Goal: Task Accomplishment & Management: Use online tool/utility

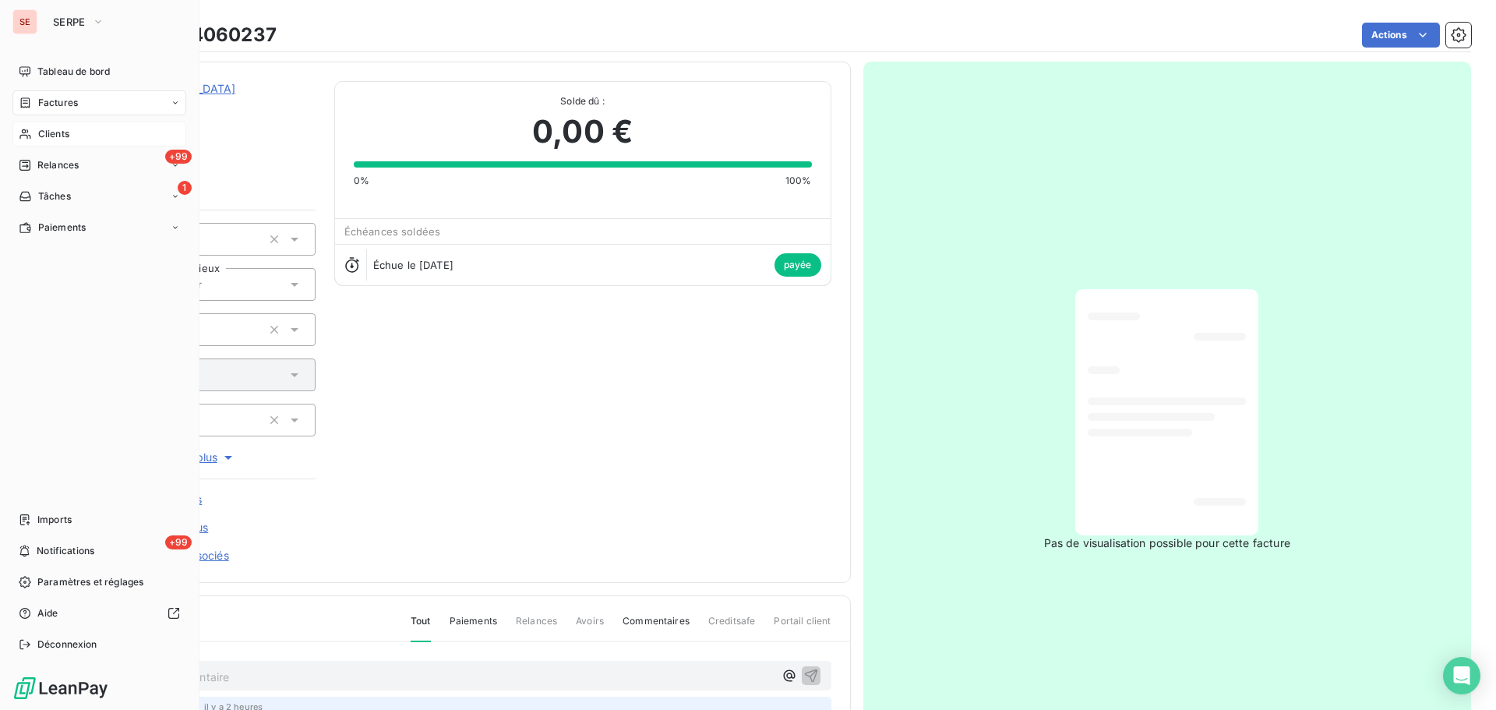
drag, startPoint x: 0, startPoint y: 0, endPoint x: 68, endPoint y: 134, distance: 150.2
click at [68, 134] on span "Clients" at bounding box center [53, 134] width 31 height 14
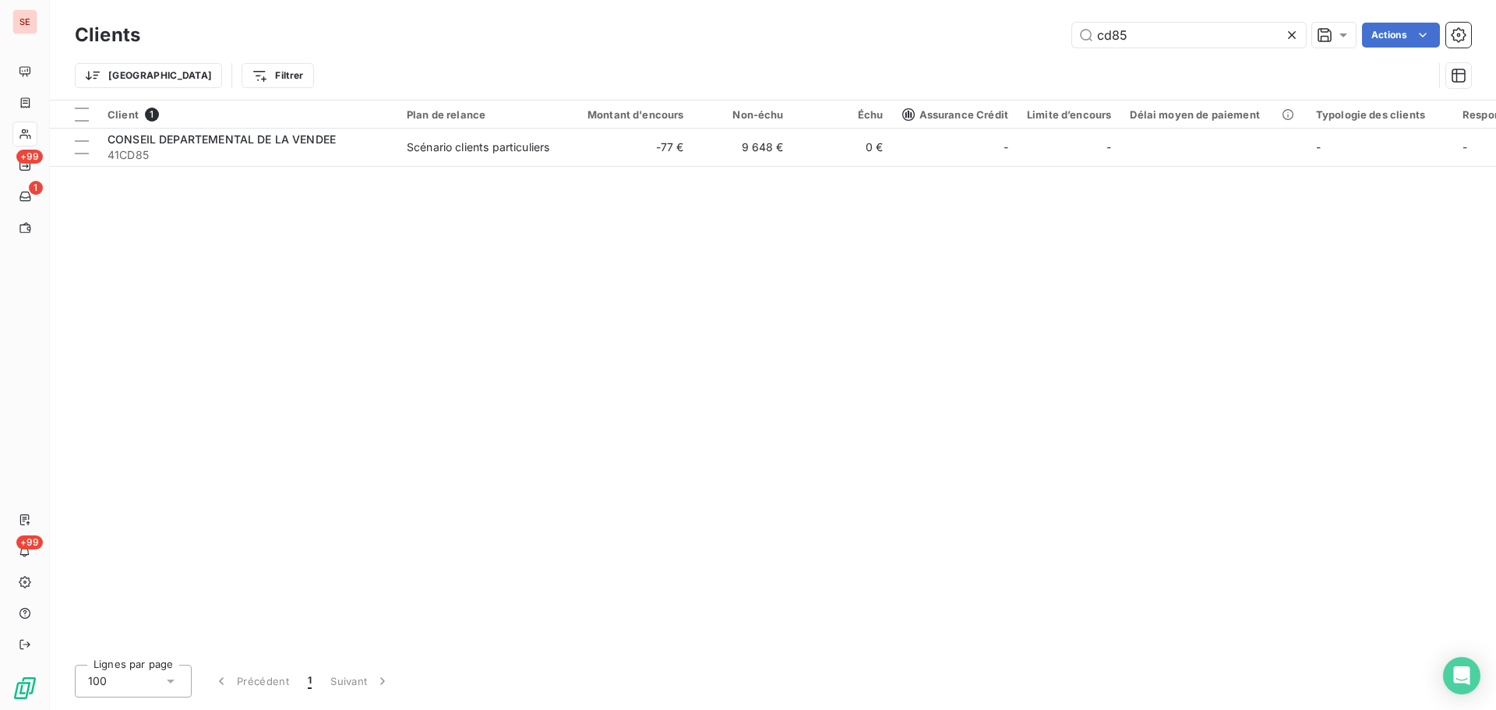
drag, startPoint x: 1150, startPoint y: 30, endPoint x: 1023, endPoint y: 48, distance: 128.2
click at [1016, 34] on div "cd85 Actions" at bounding box center [815, 35] width 1312 height 25
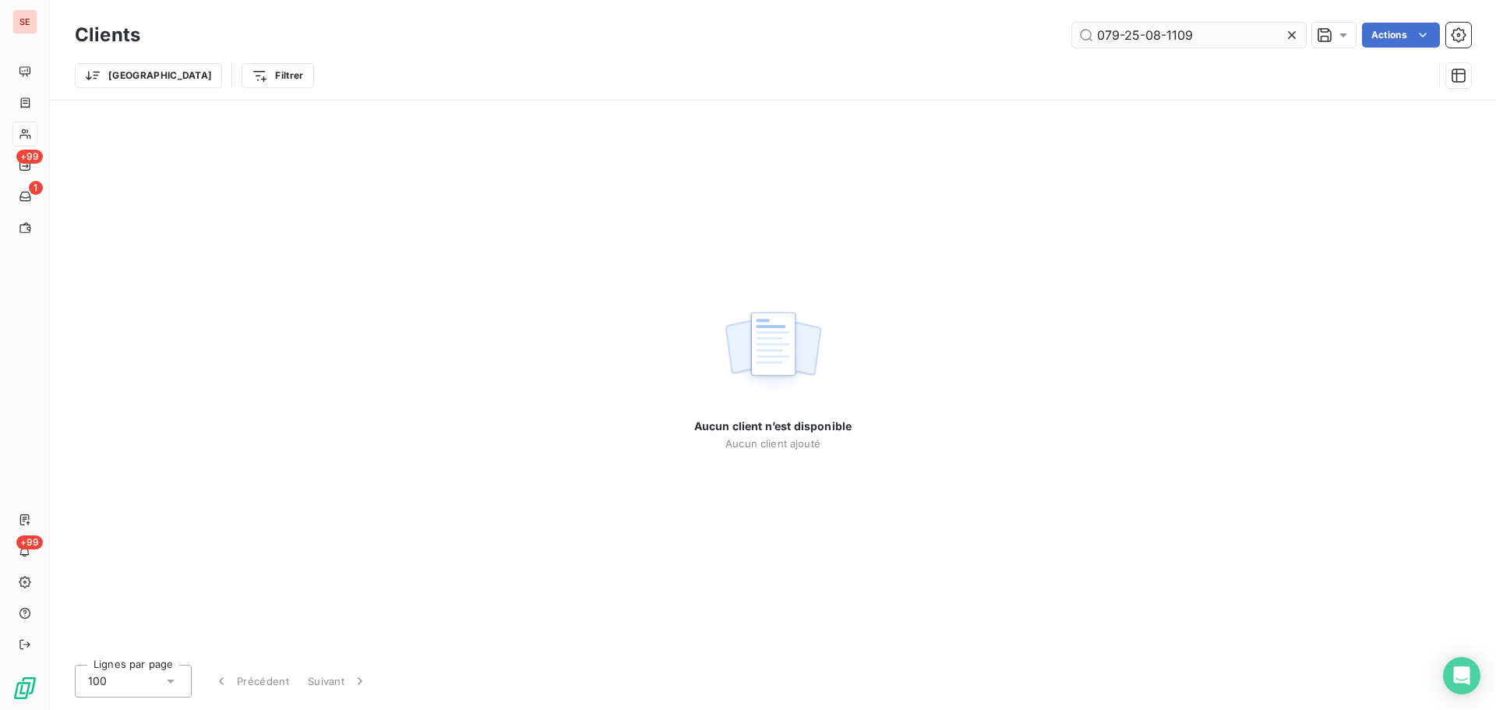
drag, startPoint x: 1096, startPoint y: 35, endPoint x: 1098, endPoint y: 43, distance: 7.9
click at [1096, 35] on input "079-25-08-1109" at bounding box center [1189, 35] width 234 height 25
click at [1230, 40] on input "079-25-08-1109" at bounding box center [1189, 35] width 234 height 25
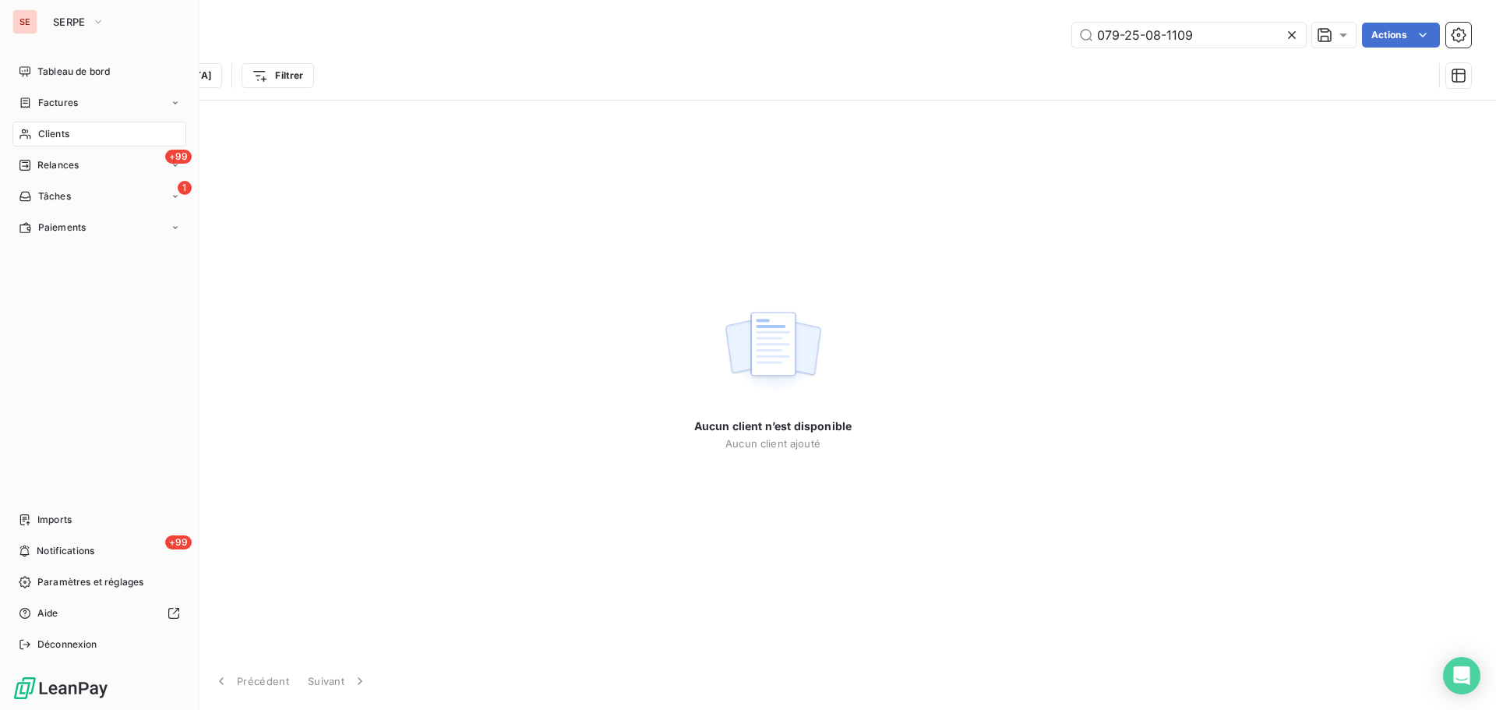
type input "079-25-08-1109"
click at [22, 128] on icon at bounding box center [25, 134] width 13 height 12
click at [68, 132] on span "Clients" at bounding box center [53, 134] width 31 height 14
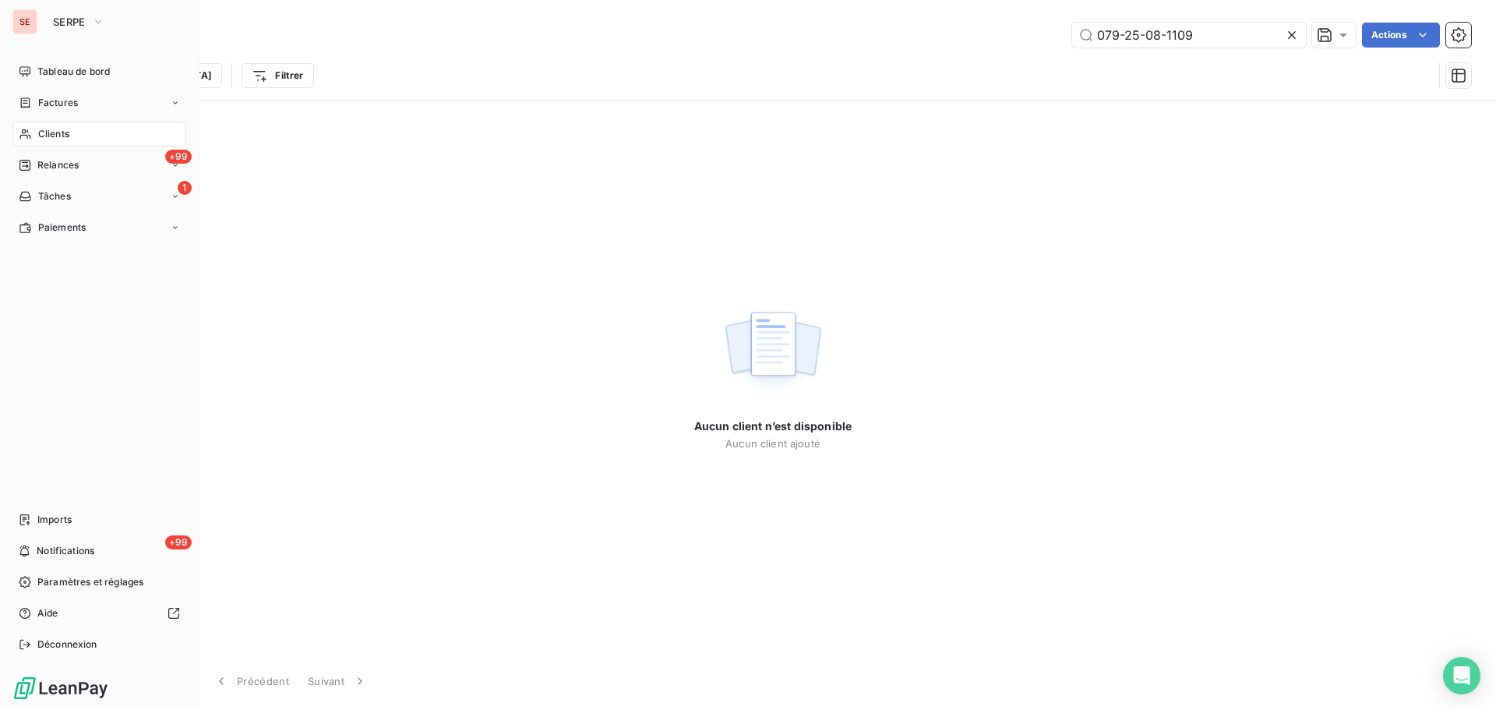
click at [68, 132] on span "Clients" at bounding box center [53, 134] width 31 height 14
click at [72, 168] on span "Relances" at bounding box center [57, 165] width 41 height 14
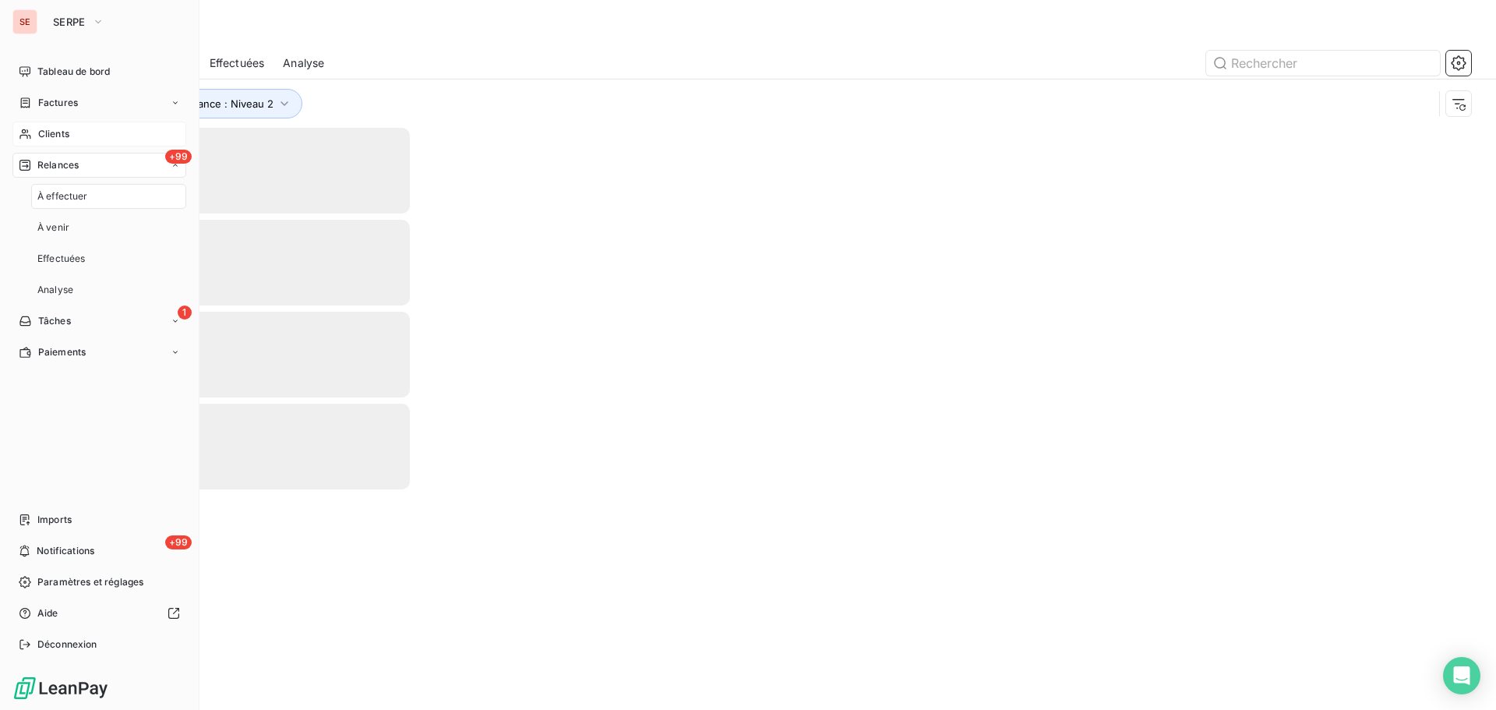
click at [87, 142] on div "Clients" at bounding box center [99, 134] width 174 height 25
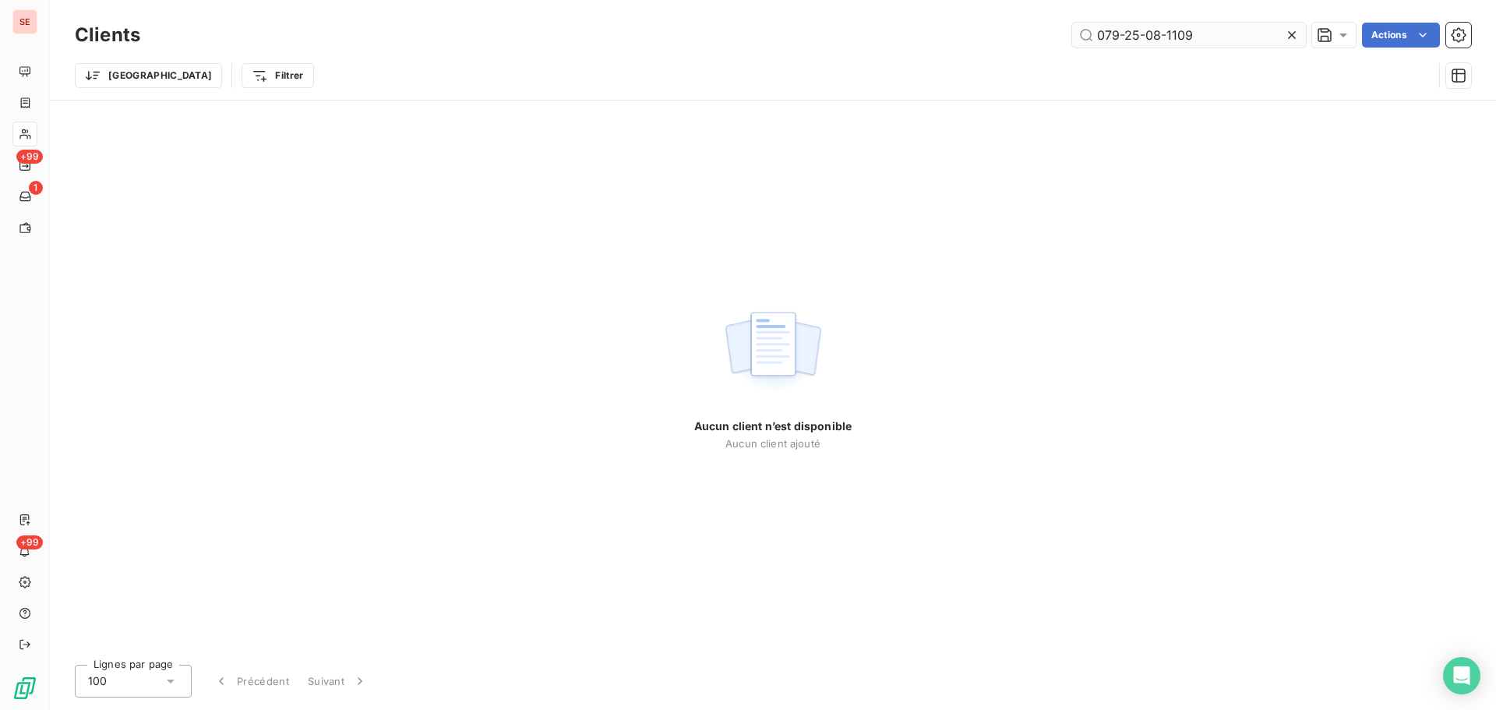
click at [1213, 32] on input "079-25-08-1109" at bounding box center [1189, 35] width 234 height 25
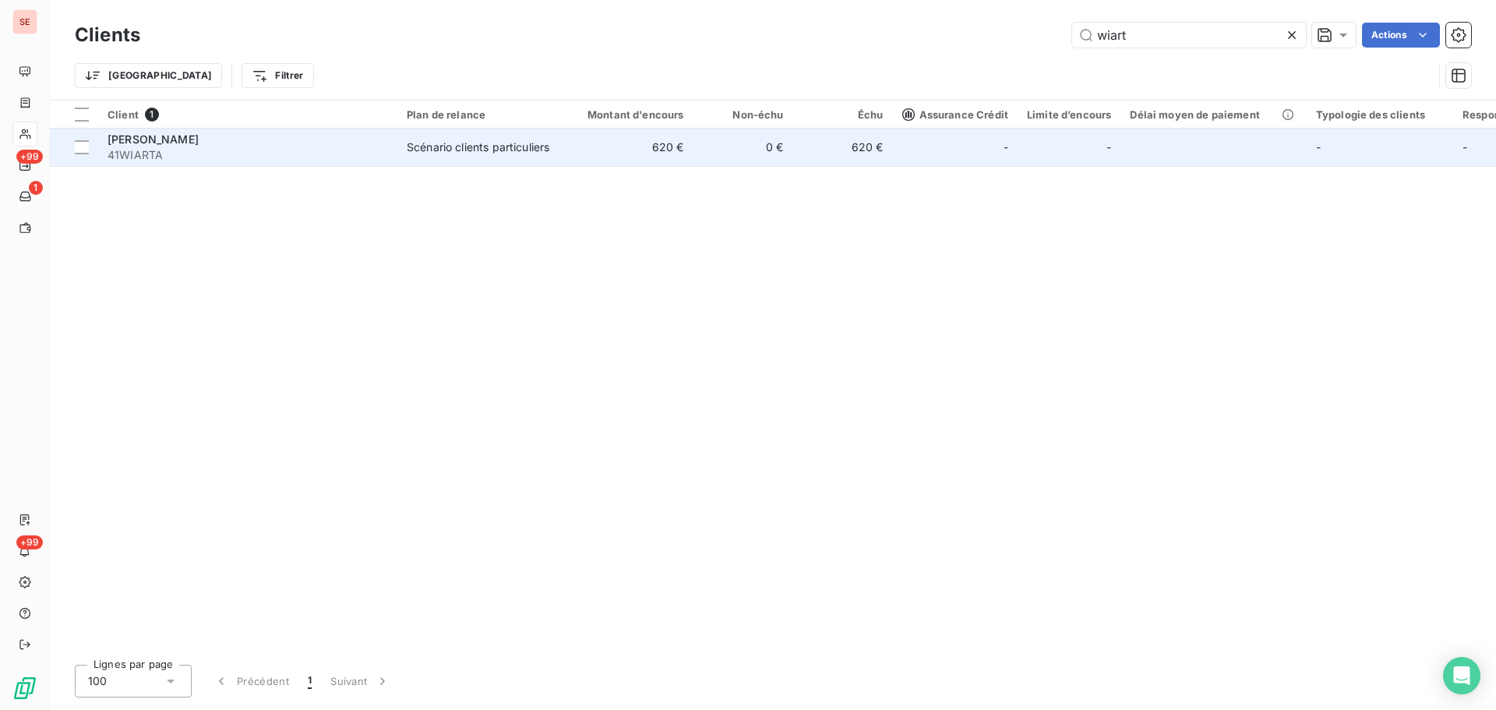
type input "wiart"
click at [424, 139] on div "Scénario clients particuliers" at bounding box center [478, 147] width 143 height 16
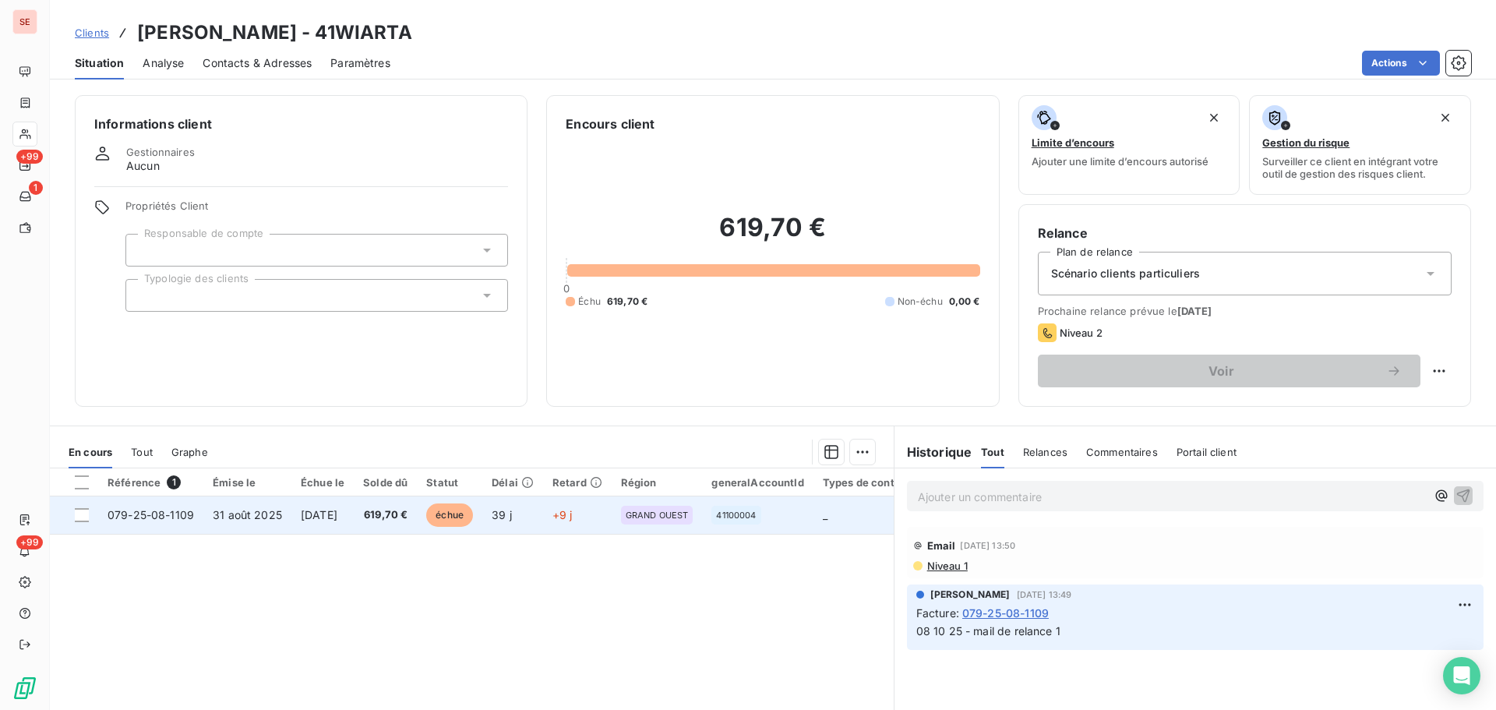
click at [327, 515] on span "[DATE]" at bounding box center [319, 514] width 37 height 13
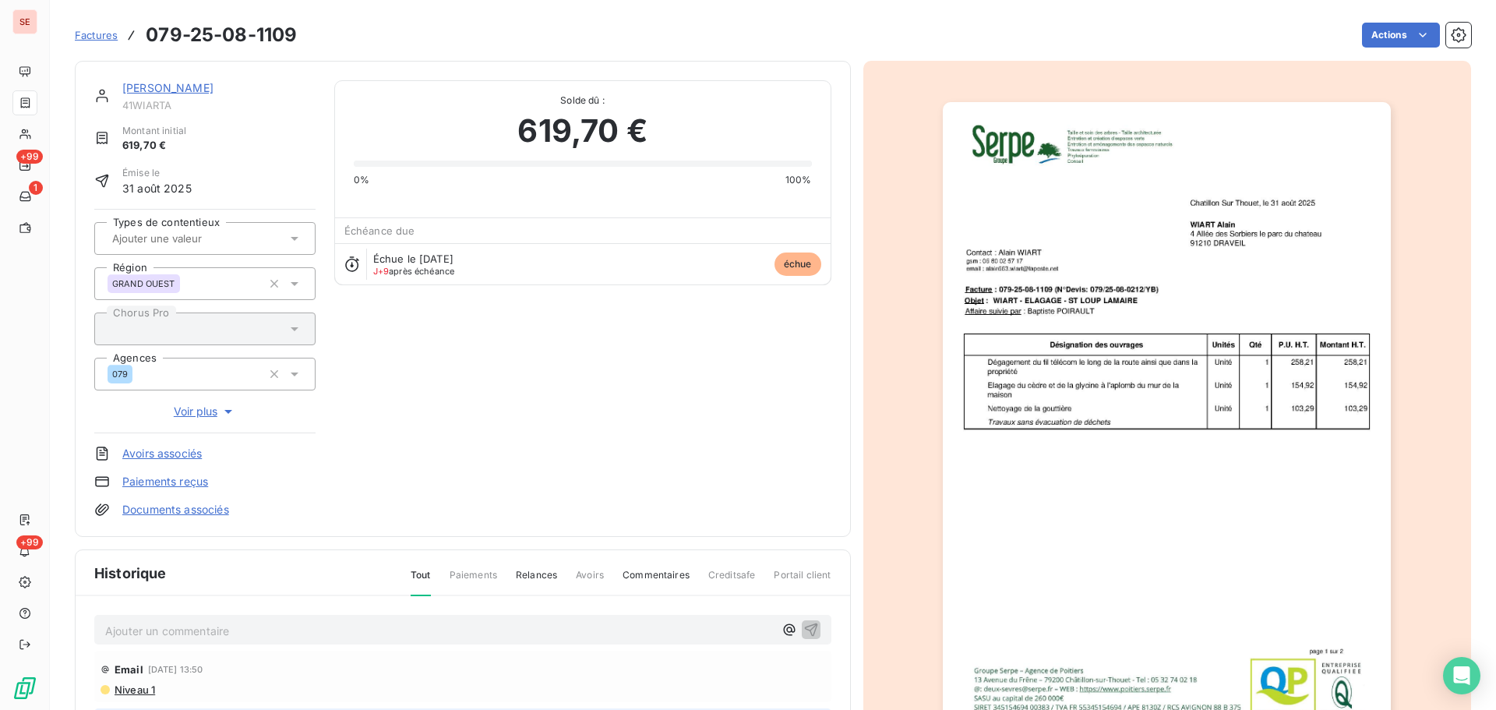
scroll to position [228, 0]
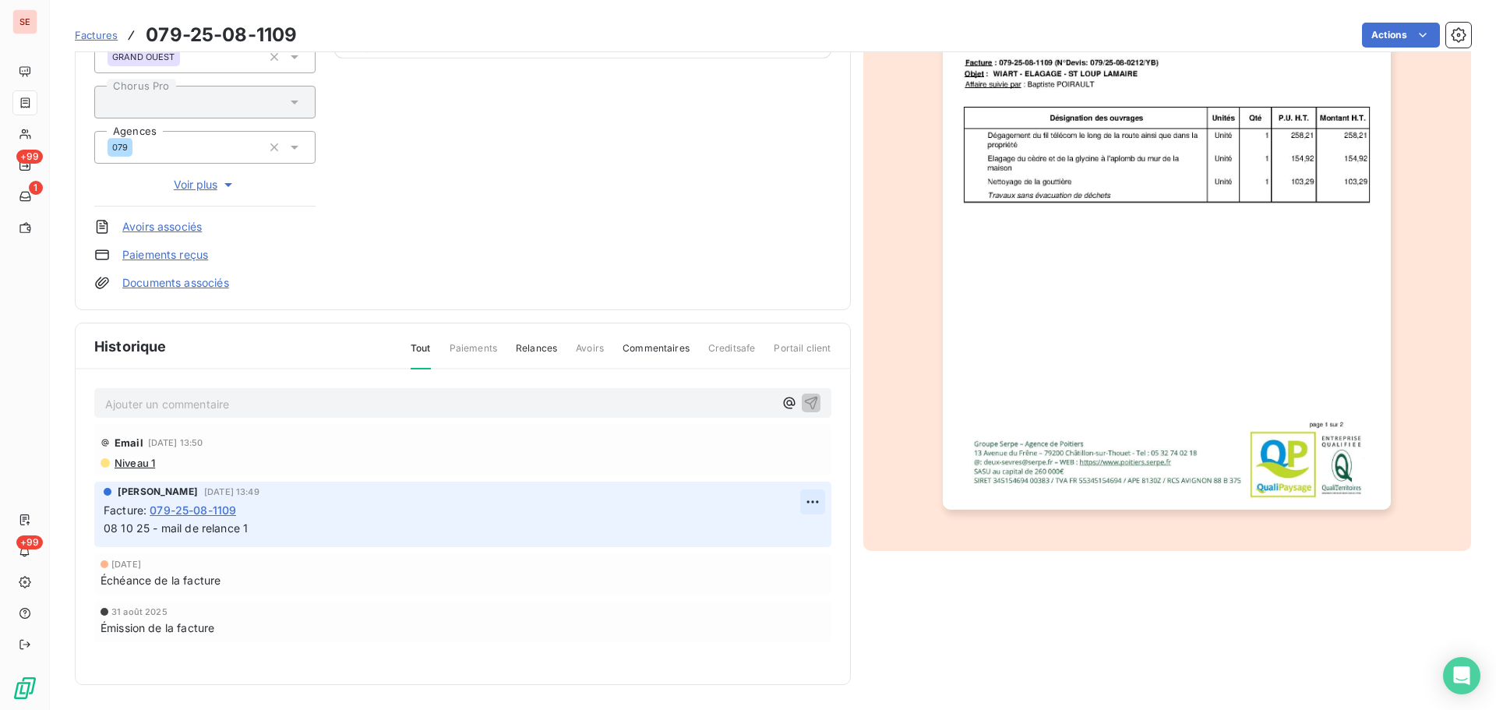
click at [800, 496] on html "SE +99 1 +99 Factures 079-25-08-1109 Actions [PERSON_NAME] 41WIARTA Montant ini…" at bounding box center [748, 355] width 1496 height 710
click at [786, 545] on div "Editer" at bounding box center [769, 536] width 87 height 25
drag, startPoint x: 150, startPoint y: 520, endPoint x: 65, endPoint y: 521, distance: 84.2
click at [65, 521] on section "Factures 079-25-08-1109 Actions [PERSON_NAME] 41WIARTA Montant initial 619,70 €…" at bounding box center [773, 355] width 1446 height 710
click at [808, 528] on icon "button" at bounding box center [813, 529] width 16 height 16
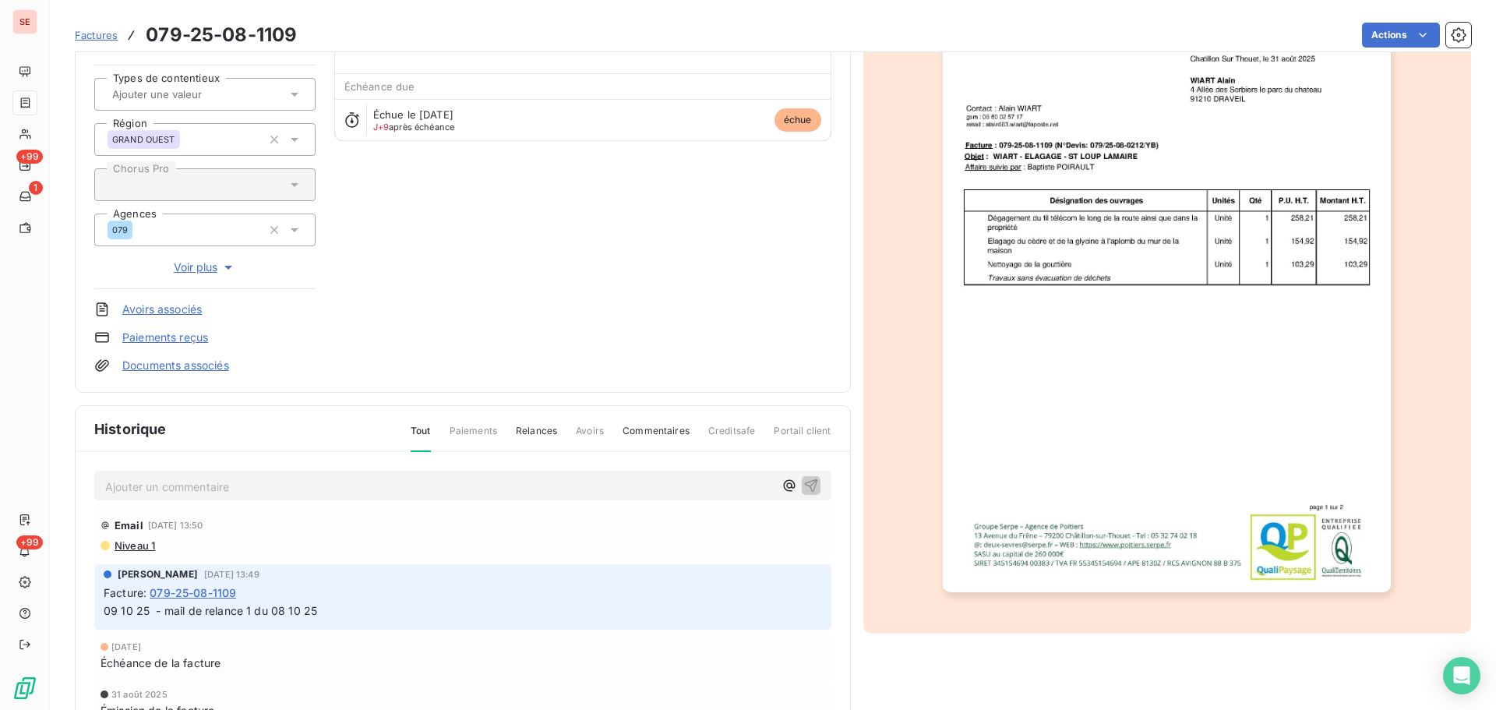
scroll to position [227, 0]
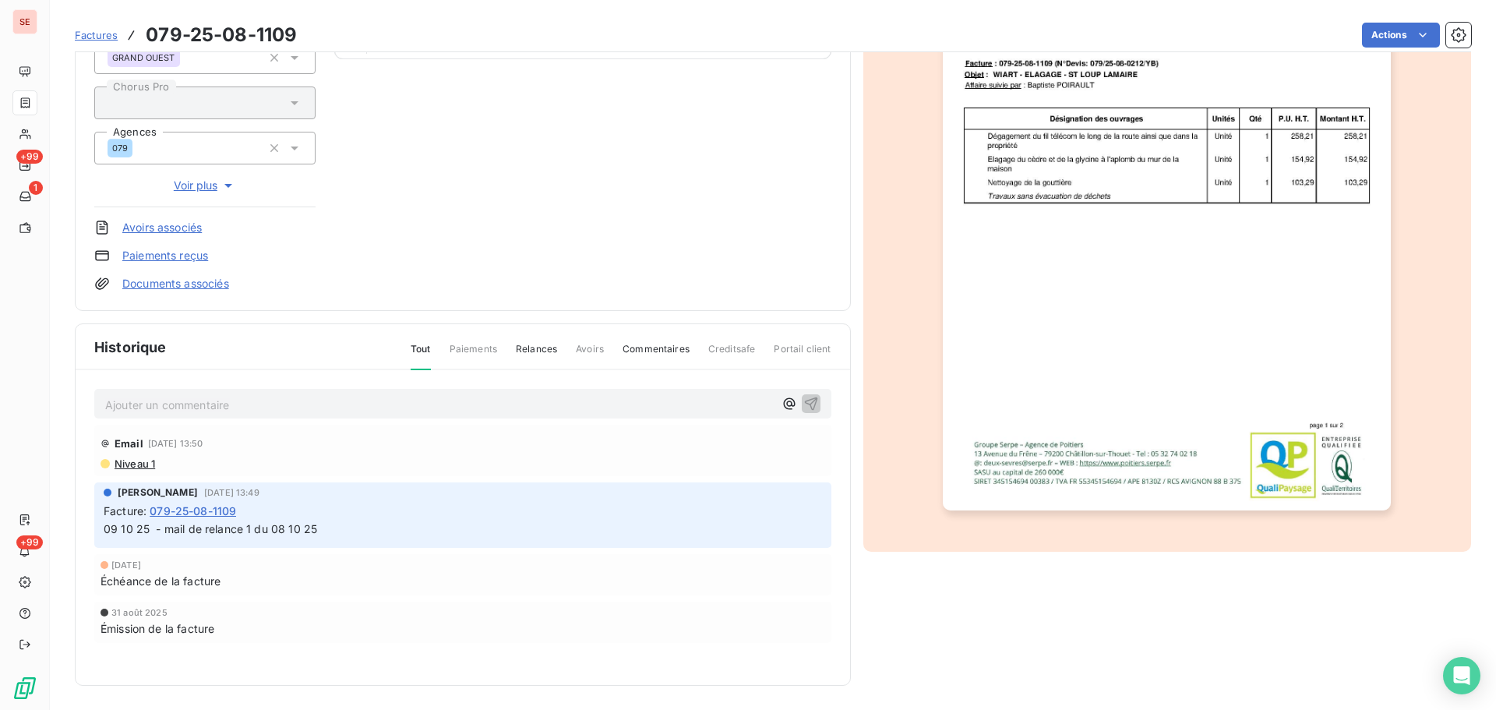
click at [341, 539] on div "[PERSON_NAME] [DATE] 13:49 Facture : 079-25-08-1109 09 10 25 - mail de relance …" at bounding box center [462, 514] width 737 height 65
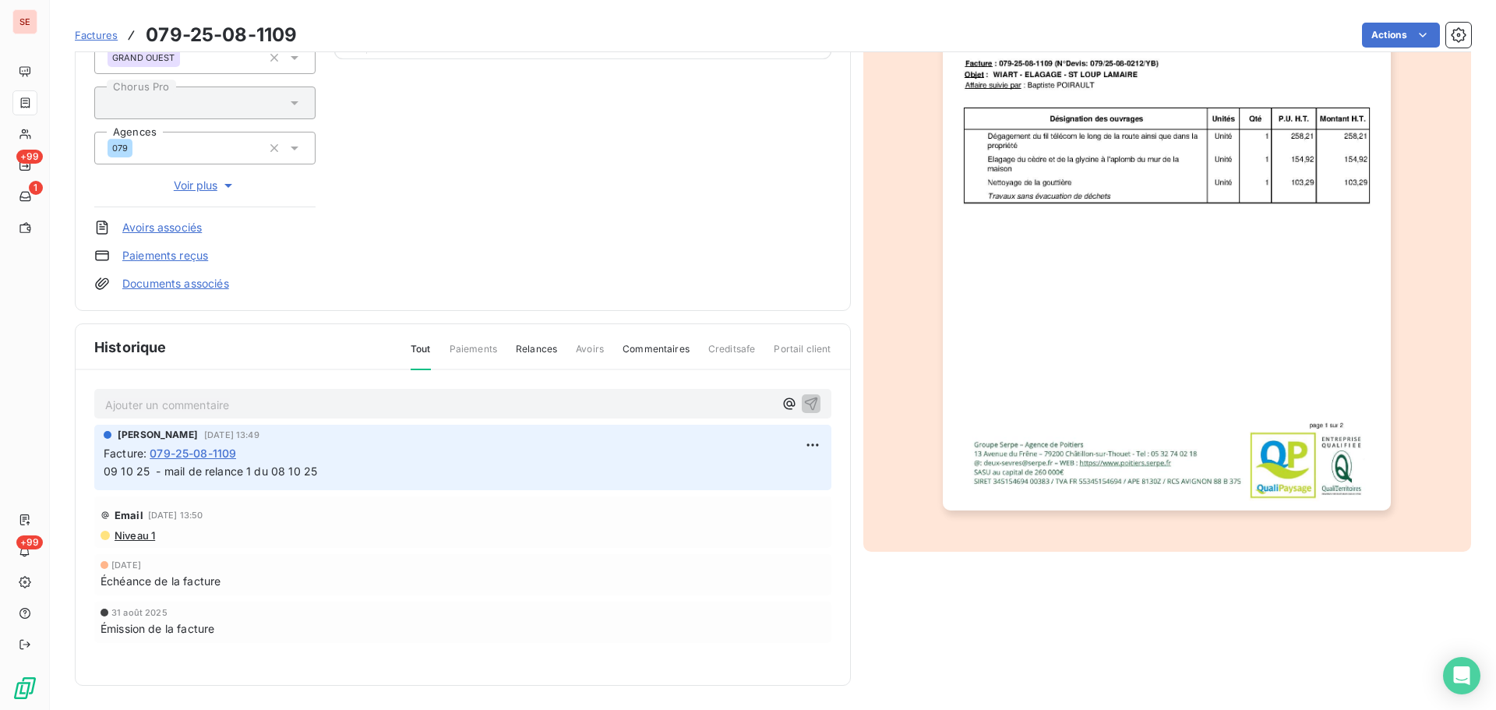
click at [291, 471] on span "09 10 25 - mail de relance 1 du 08 10 25" at bounding box center [211, 470] width 214 height 13
click at [813, 443] on html "SE +99 1 +99 Factures 079-25-08-1109 Actions [PERSON_NAME] 41WIARTA Montant ini…" at bounding box center [748, 355] width 1496 height 710
click at [786, 482] on div "Editer" at bounding box center [769, 479] width 87 height 25
click at [169, 473] on span "09 10 25 - mail de relance 1 du 08 10 25" at bounding box center [211, 470] width 214 height 13
click at [167, 471] on span "09 10 25 - mail de relance 1 du 08 10 25" at bounding box center [211, 470] width 214 height 13
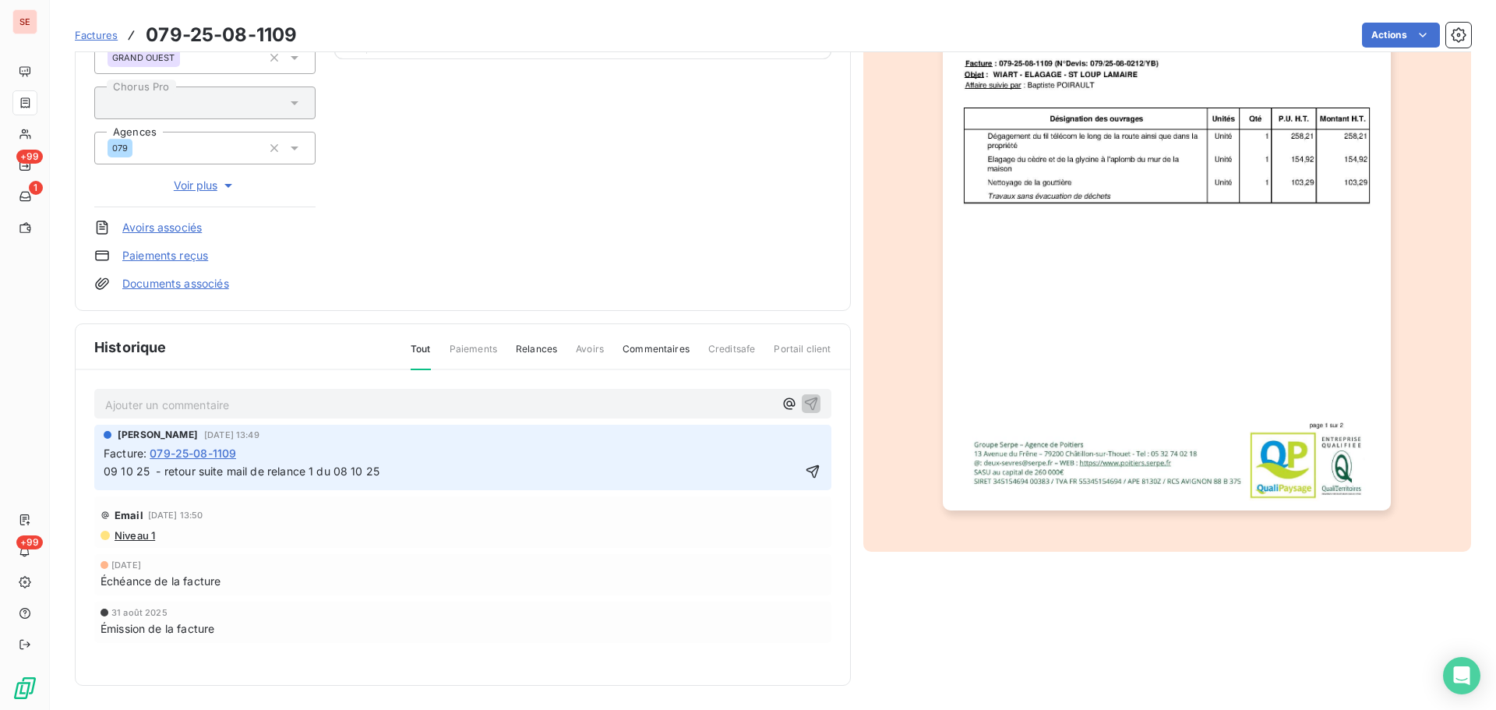
click at [437, 465] on p "09 10 25 - retour suite mail de relance 1 du 08 10 25" at bounding box center [452, 472] width 697 height 18
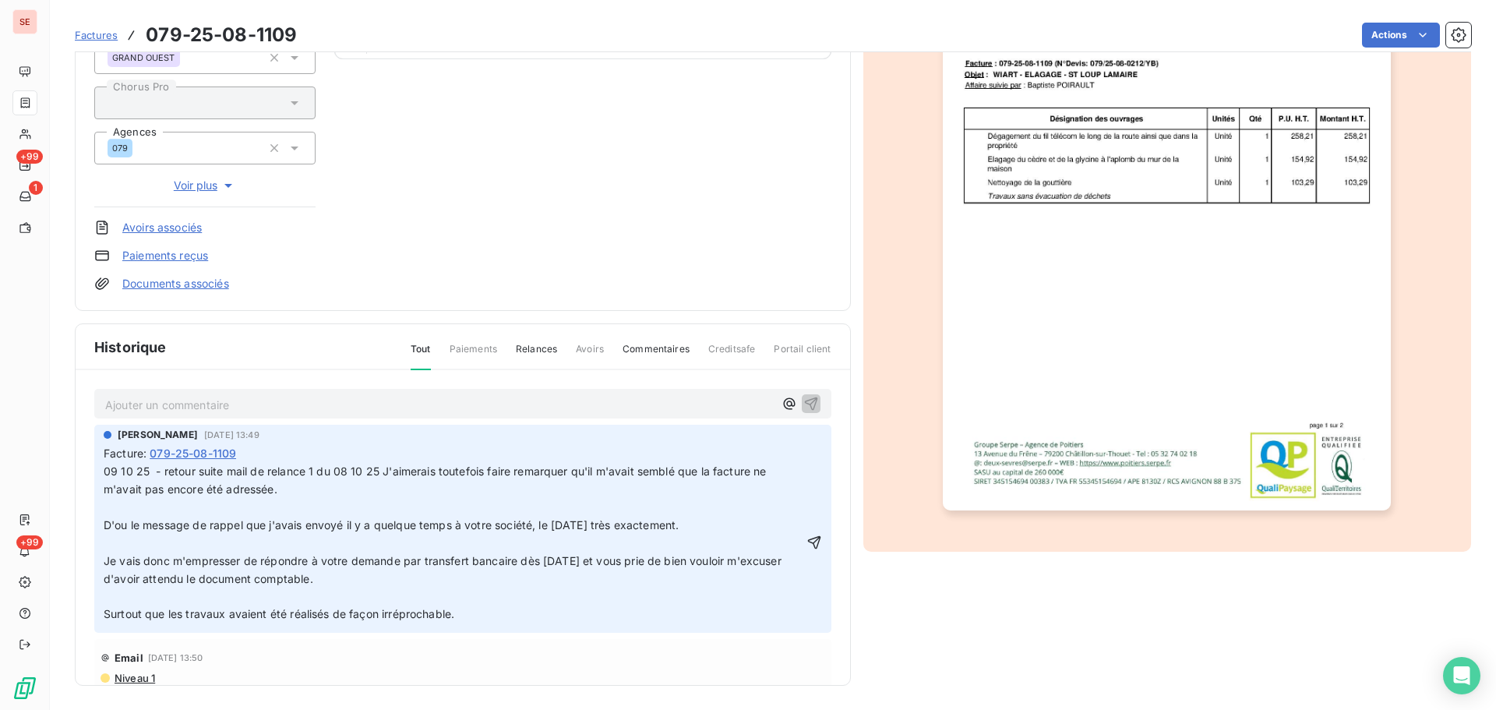
click at [382, 468] on span "09 10 25 - retour suite mail de relance 1 du 08 10 25 J'aimerais toutefois fair…" at bounding box center [437, 479] width 666 height 31
click at [807, 541] on icon "button" at bounding box center [815, 543] width 16 height 16
click at [1386, 37] on html "SE +99 1 +99 Factures 079-25-08-1109 Actions [PERSON_NAME] 41WIARTA Montant ini…" at bounding box center [748, 355] width 1496 height 710
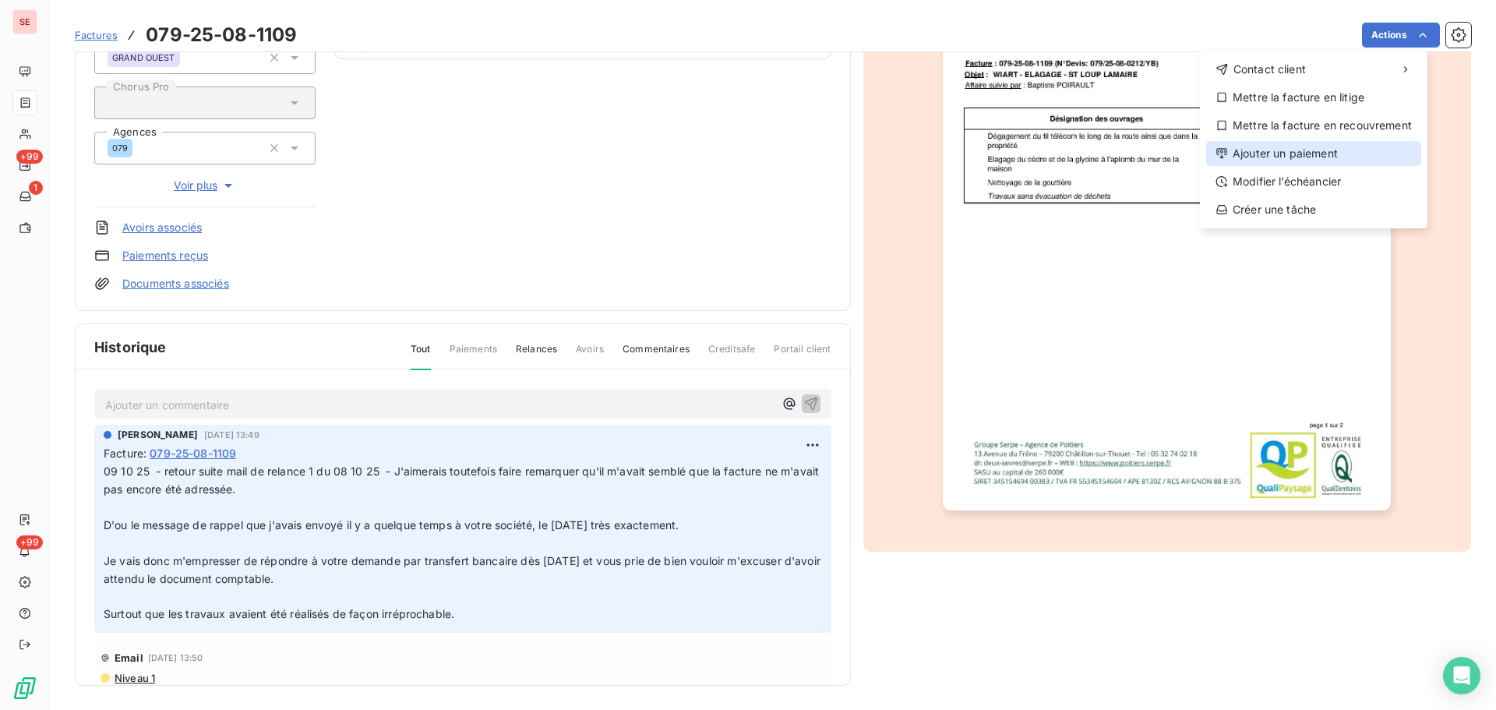
click at [1313, 145] on div "Ajouter un paiement" at bounding box center [1313, 153] width 215 height 25
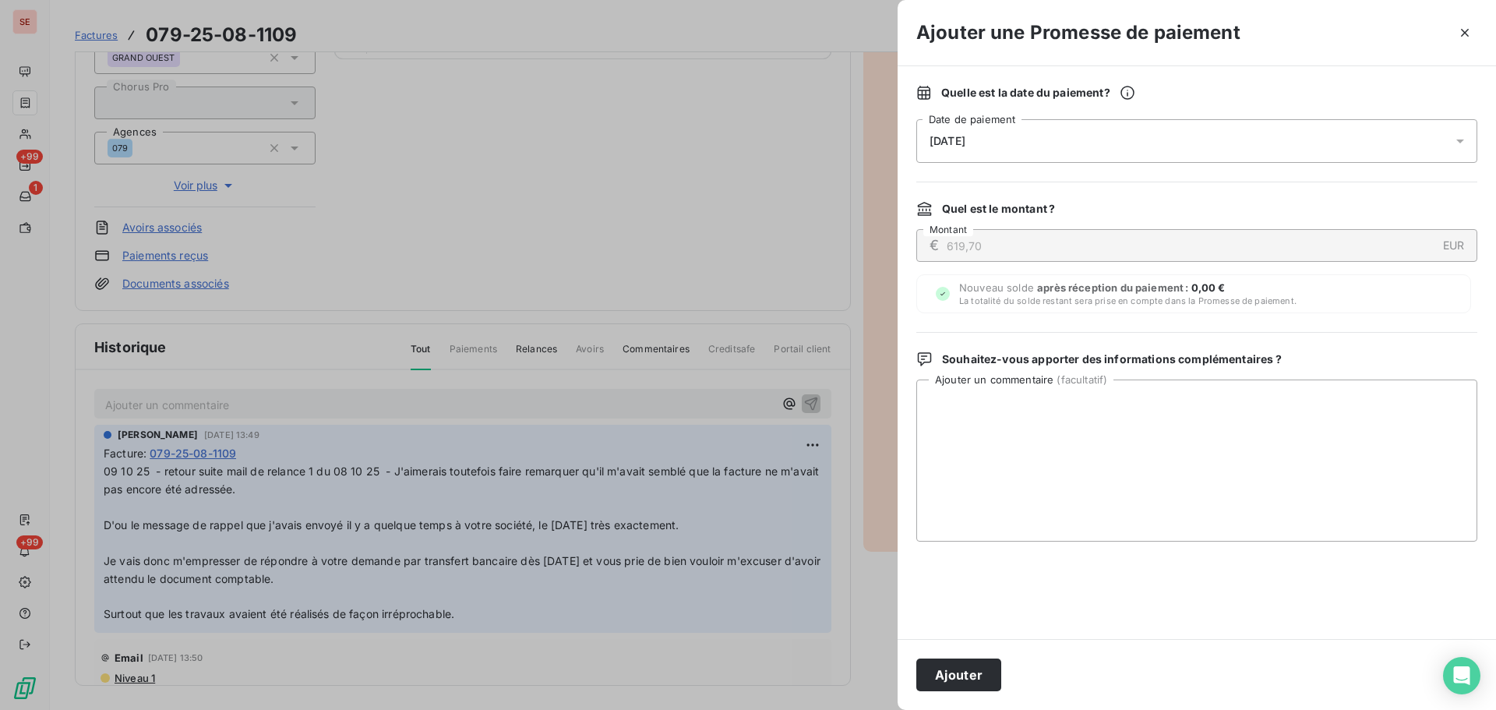
click at [1148, 146] on div "[DATE]" at bounding box center [1196, 141] width 561 height 44
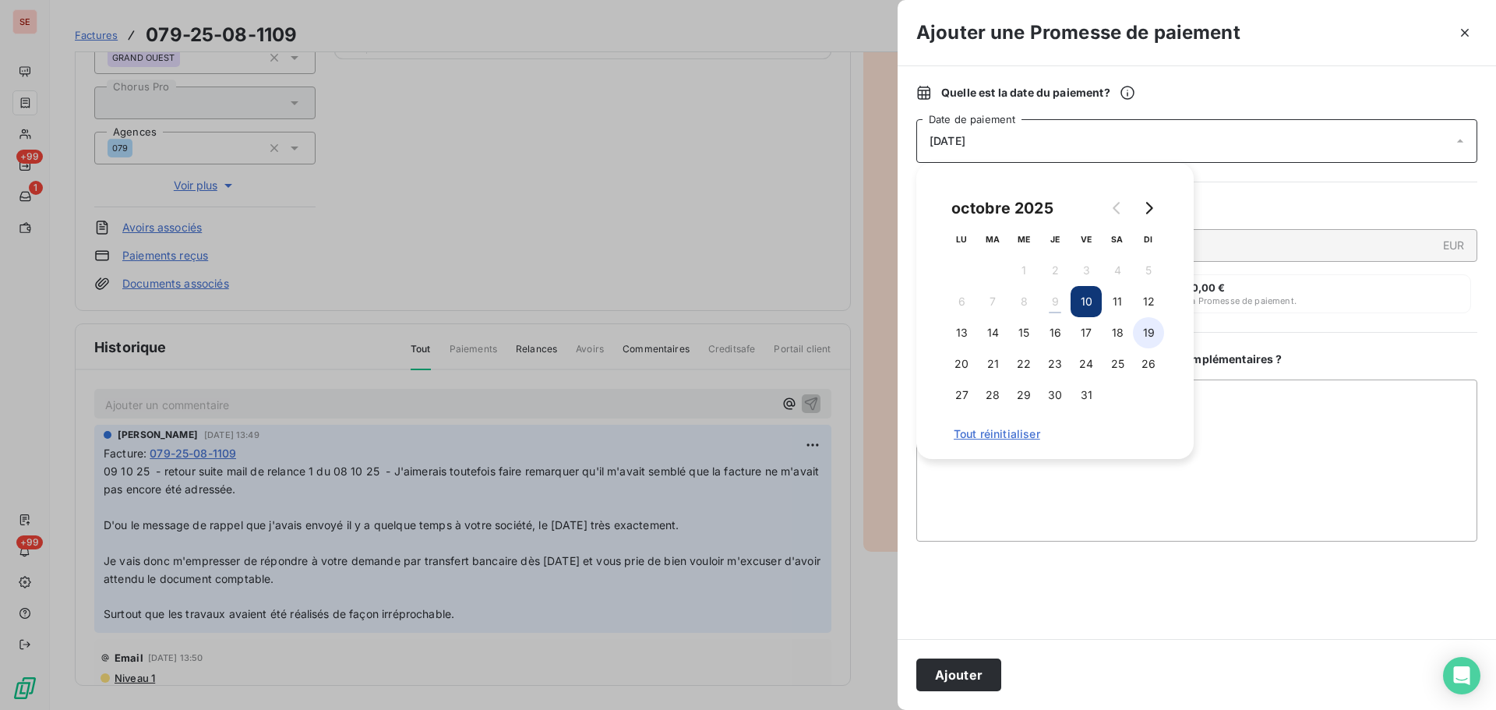
click at [1139, 332] on button "19" at bounding box center [1148, 332] width 31 height 31
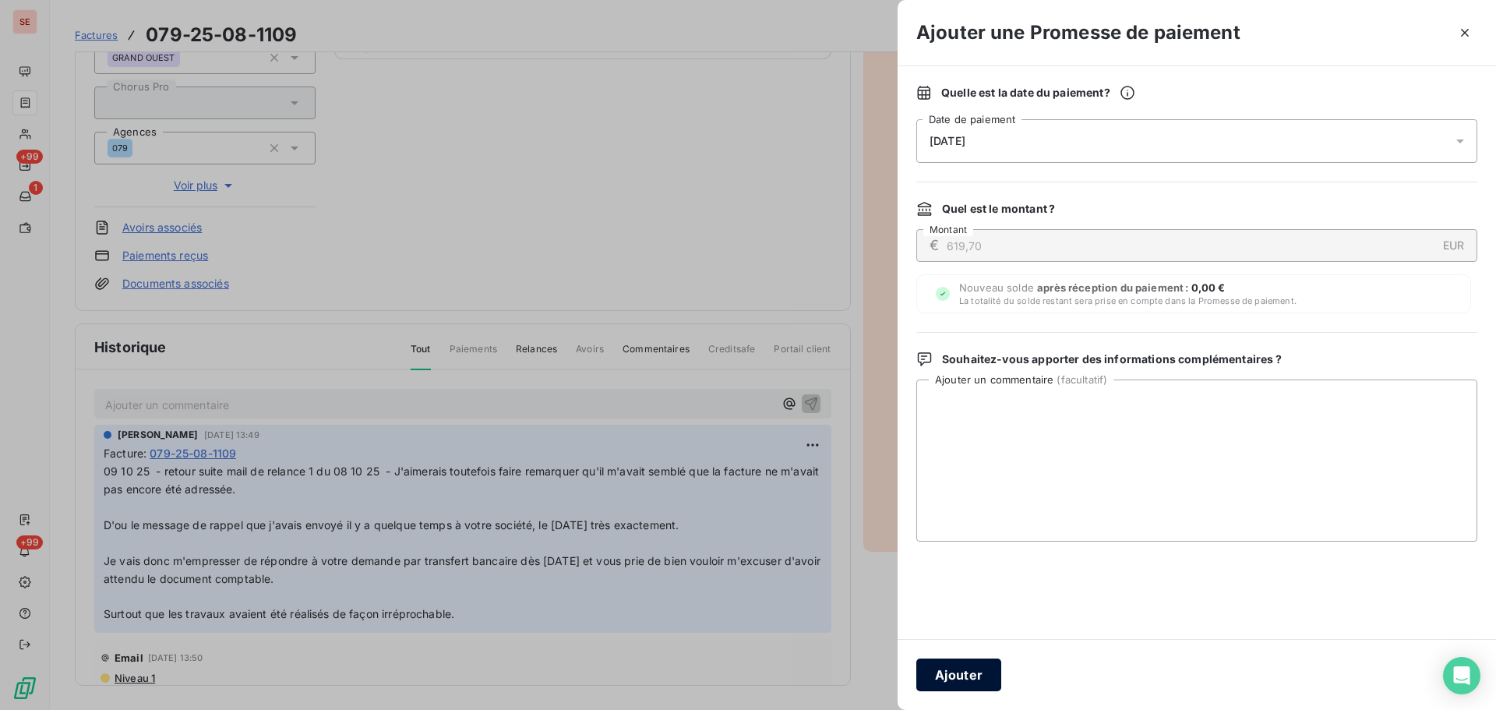
click at [975, 669] on button "Ajouter" at bounding box center [958, 674] width 85 height 33
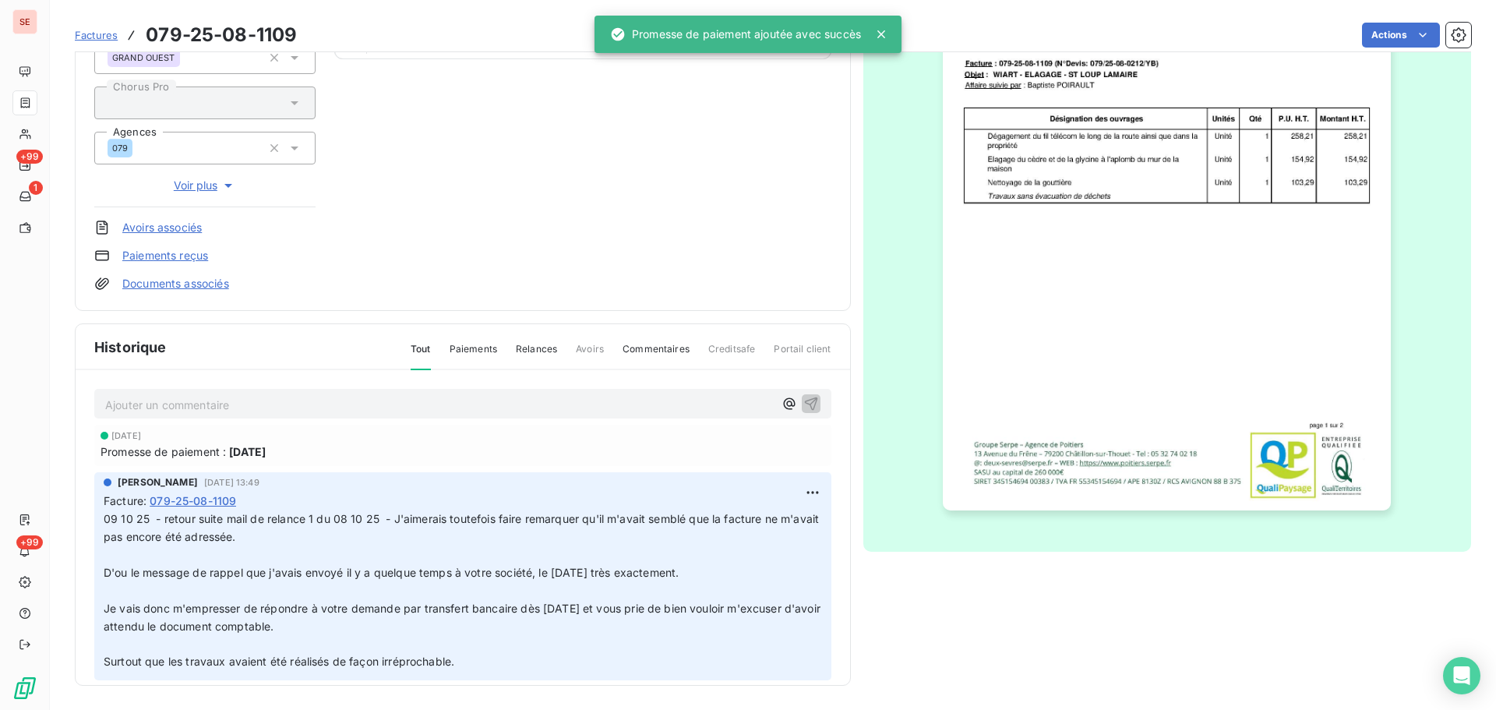
scroll to position [0, 0]
